Goal: Task Accomplishment & Management: Complete application form

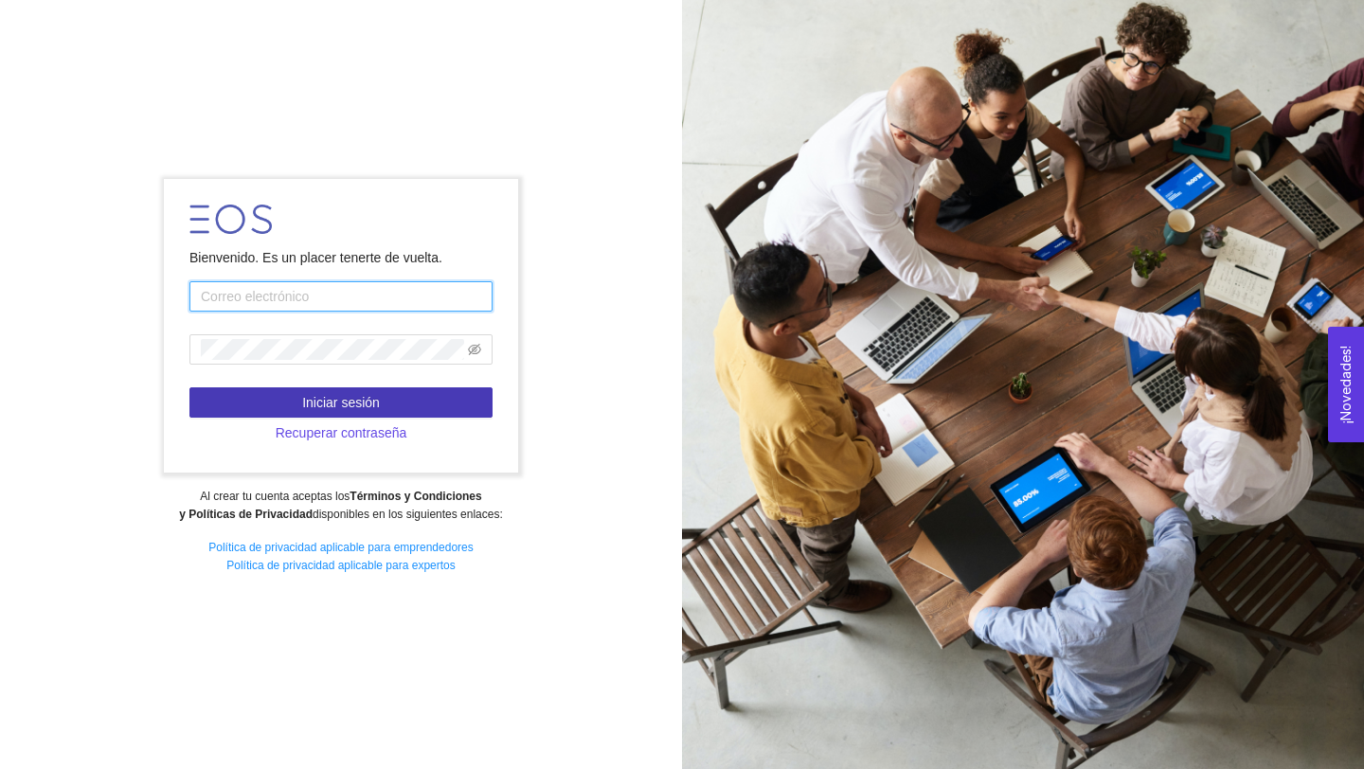
type input "[EMAIL_ADDRESS][PERSON_NAME][DOMAIN_NAME]"
click at [380, 398] on span "Iniciar sesión" at bounding box center [341, 402] width 78 height 21
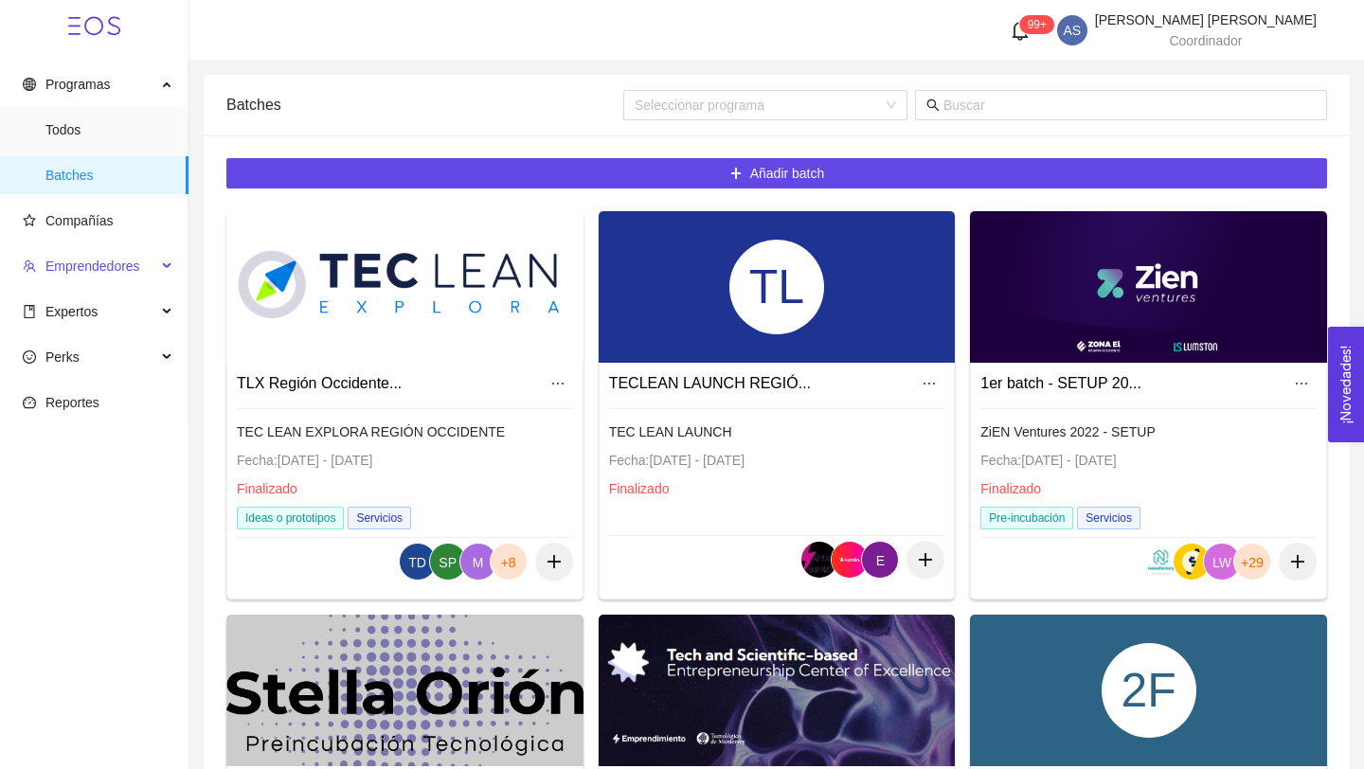
click at [83, 264] on span "Emprendedores" at bounding box center [92, 266] width 95 height 15
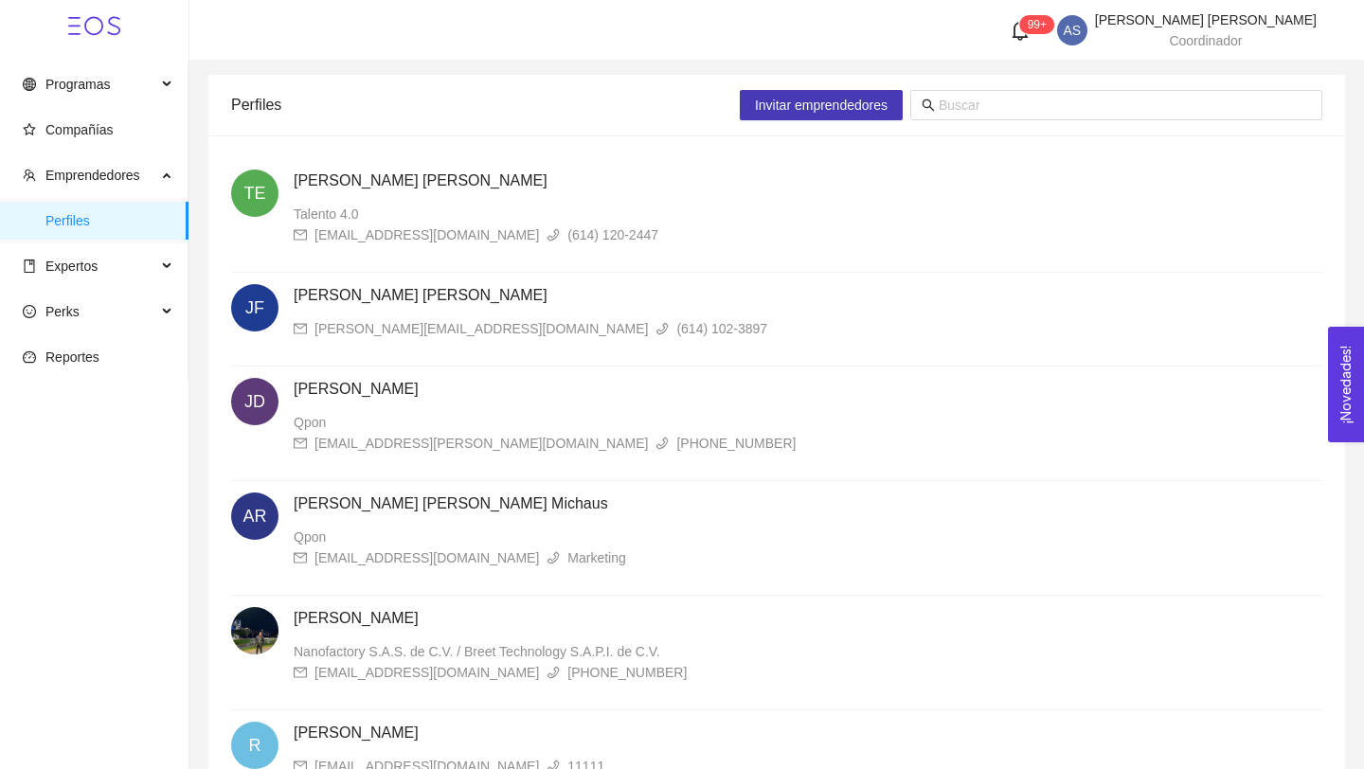
click at [782, 119] on button "Invitar emprendedores" at bounding box center [821, 105] width 163 height 30
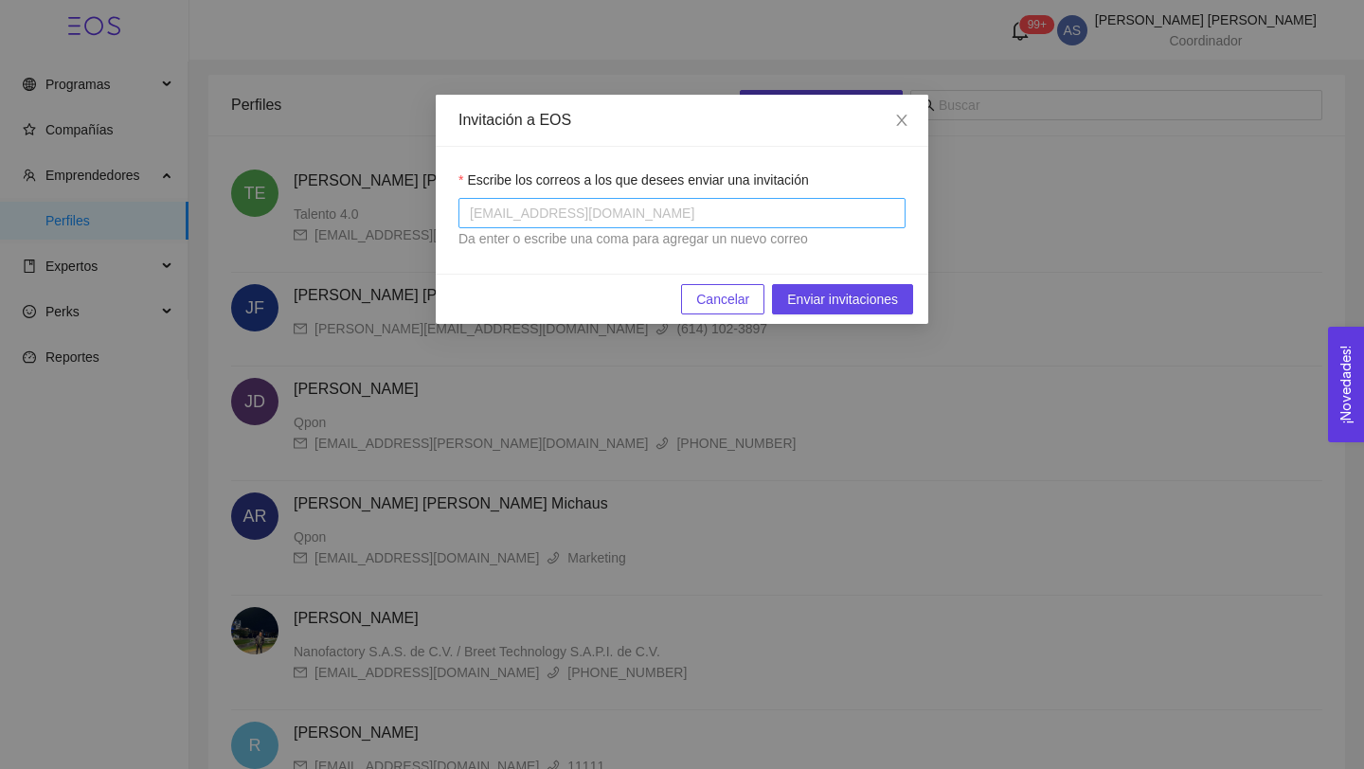
click at [678, 223] on div at bounding box center [682, 213] width 438 height 23
paste input "[EMAIL_ADDRESS][DOMAIN_NAME]"
type input "[EMAIL_ADDRESS][DOMAIN_NAME]"
click at [831, 308] on span "Enviar invitaciones" at bounding box center [842, 299] width 111 height 21
